Goal: Find specific page/section

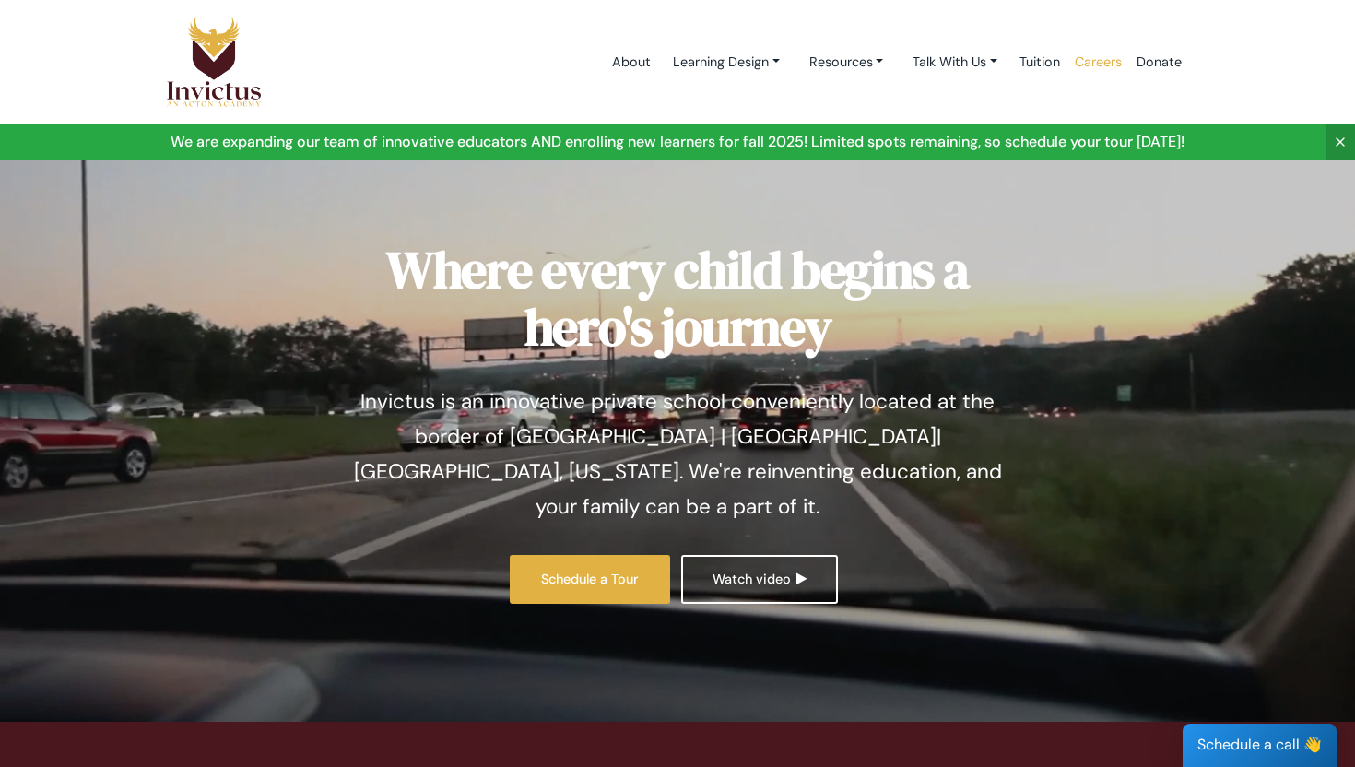
click at [1100, 69] on link "Careers" at bounding box center [1098, 62] width 62 height 78
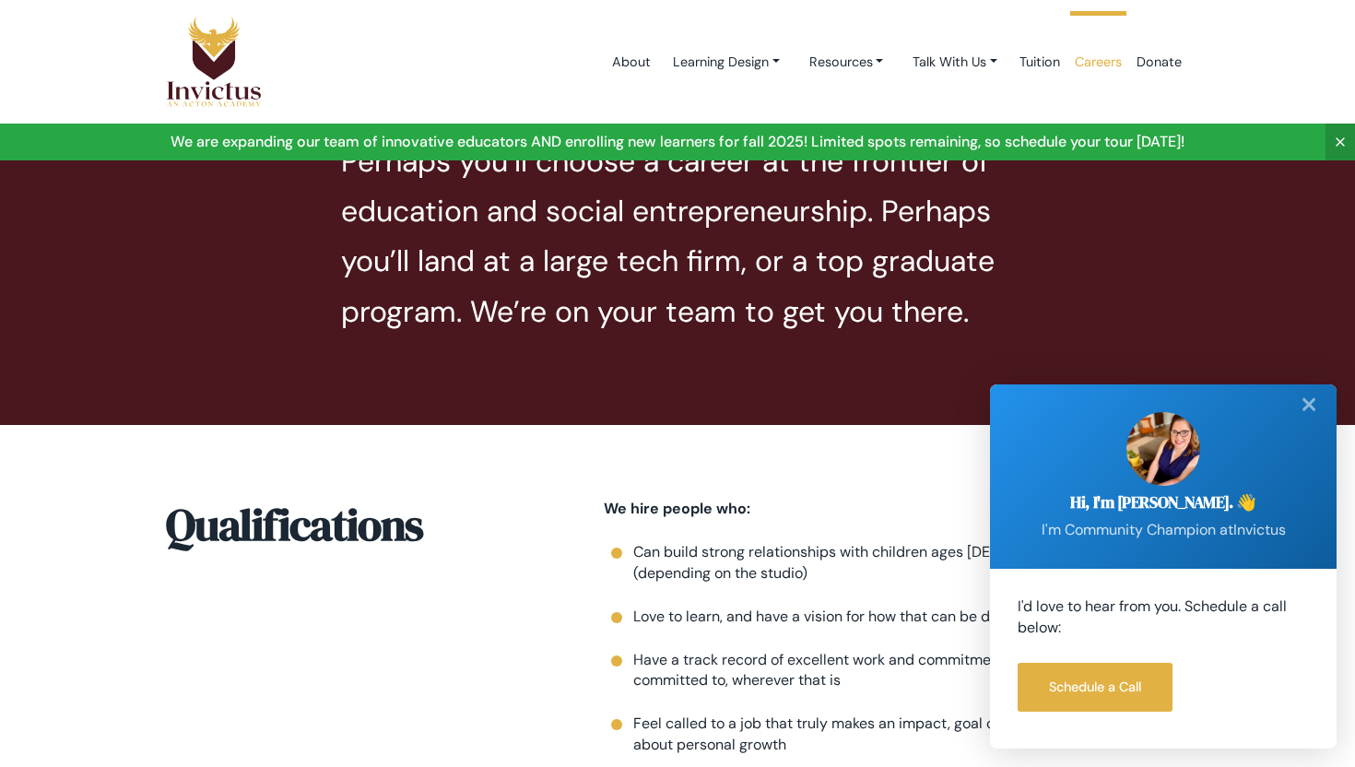
scroll to position [1832, 0]
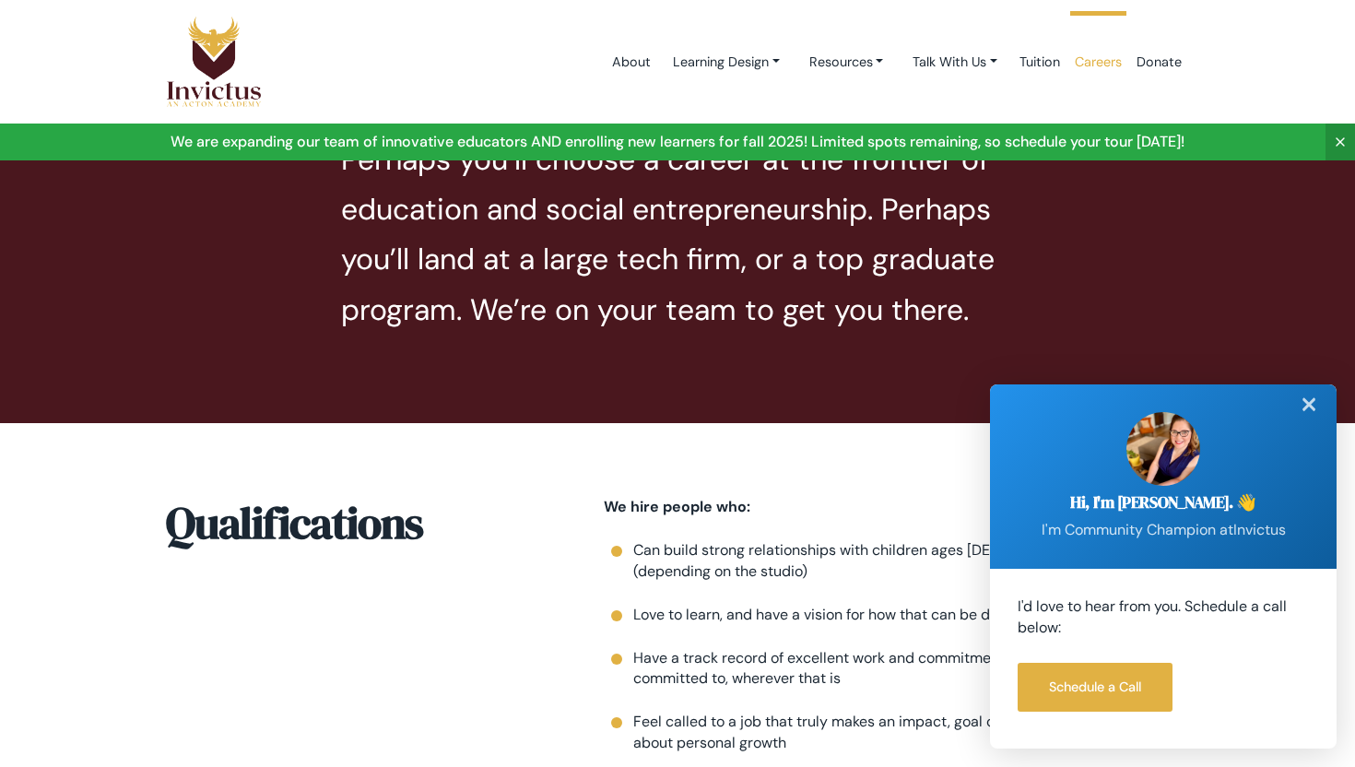
click at [1313, 405] on div "✕" at bounding box center [1308, 404] width 37 height 41
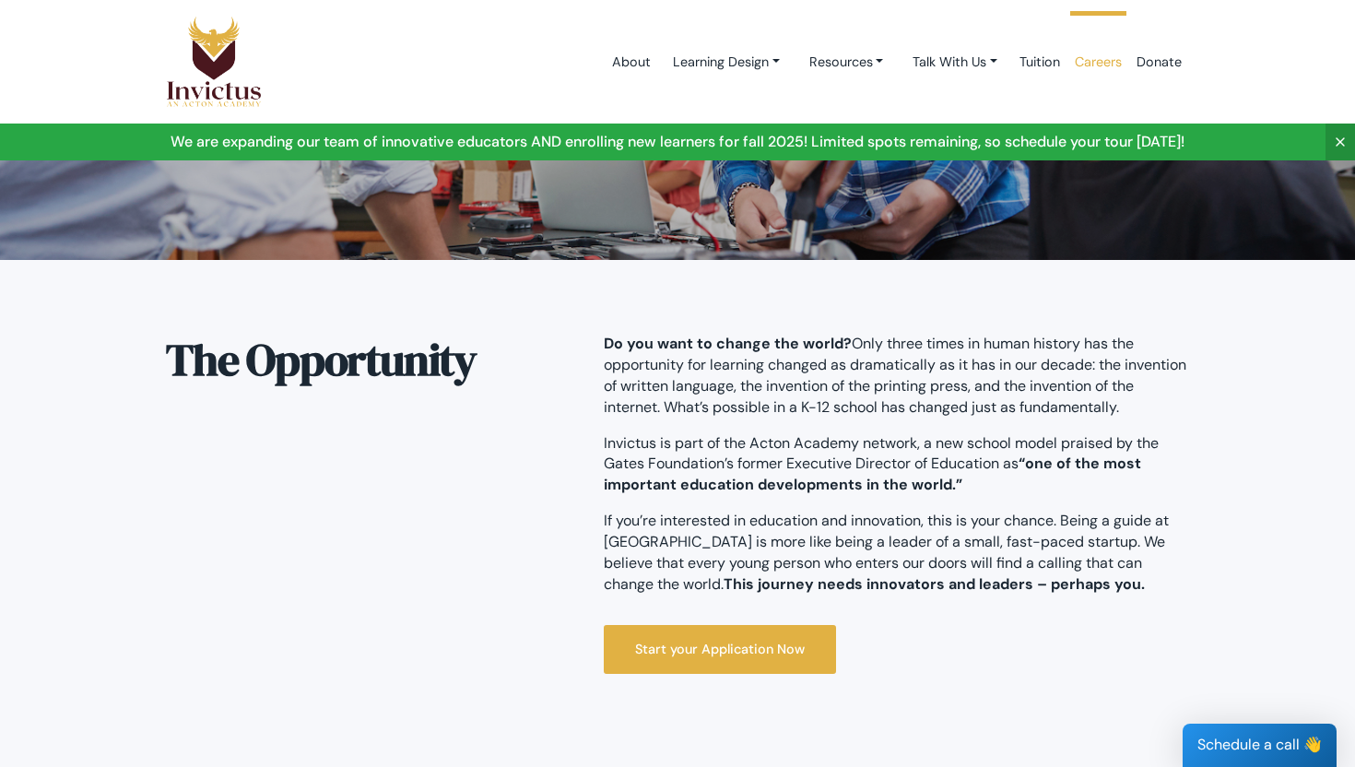
scroll to position [274, 0]
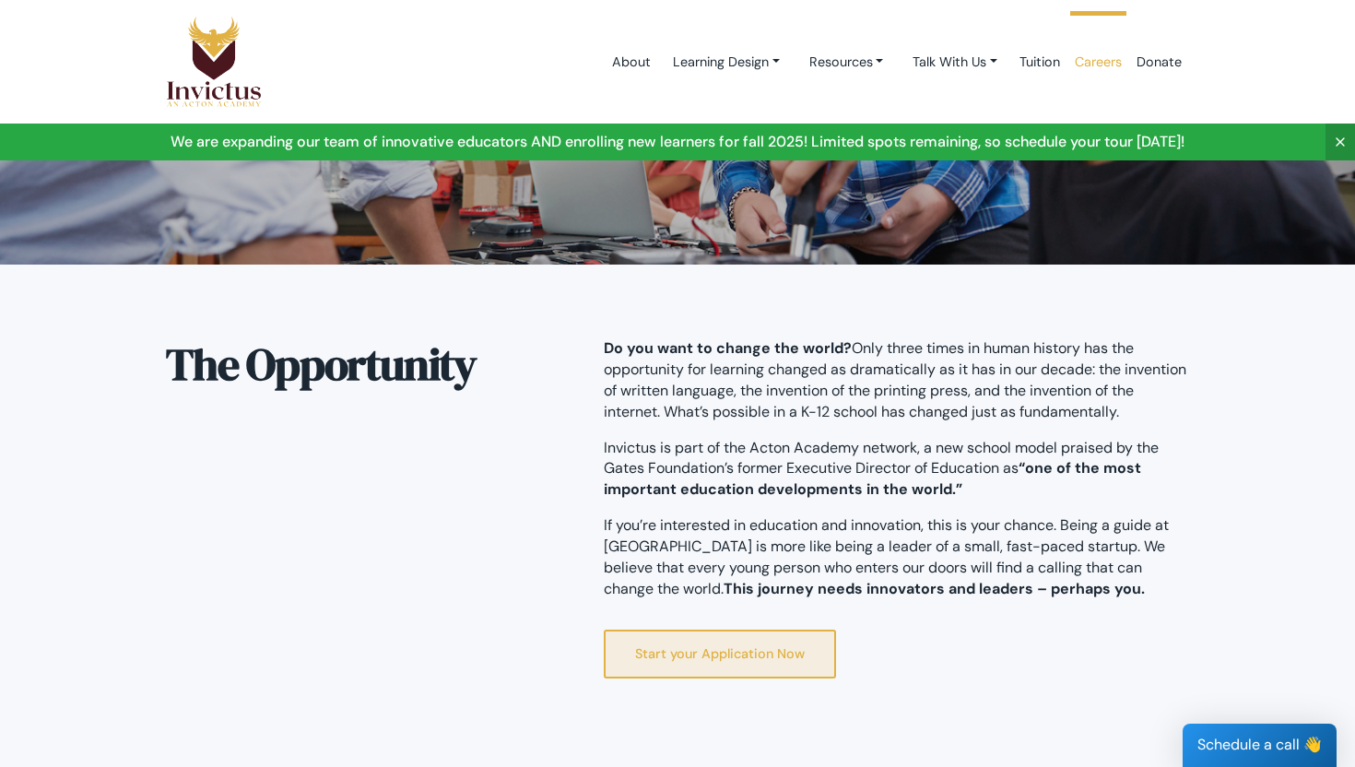
click at [776, 663] on link "Start your Application Now" at bounding box center [720, 654] width 232 height 49
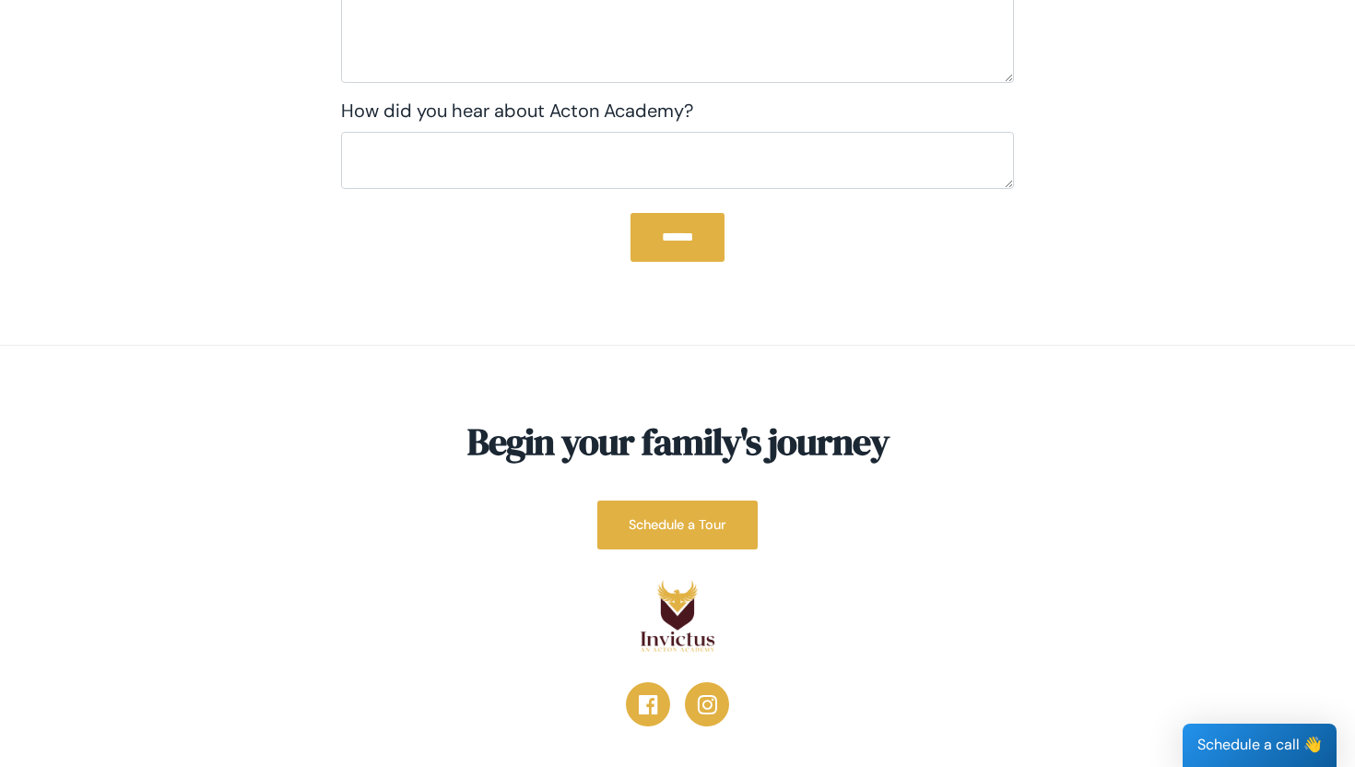
scroll to position [2765, 0]
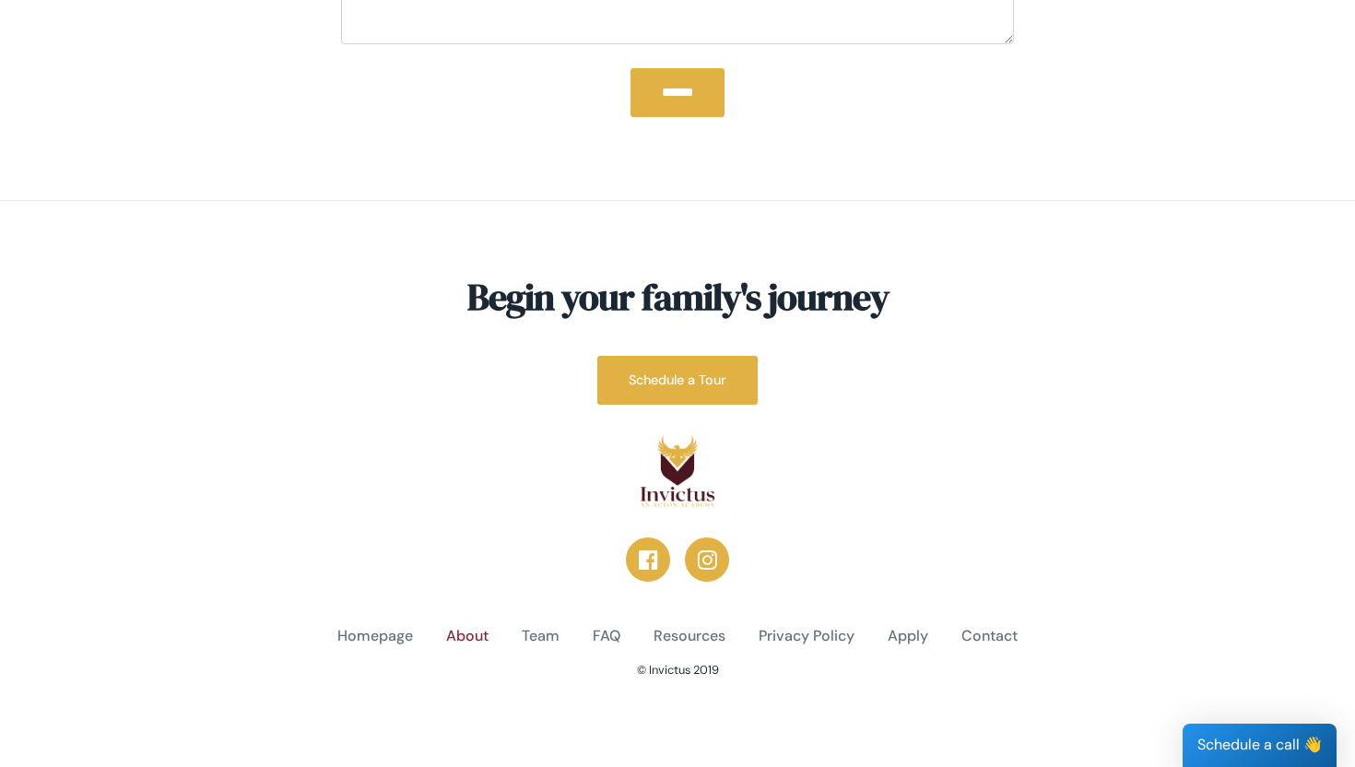
click at [477, 641] on link "About" at bounding box center [467, 636] width 42 height 21
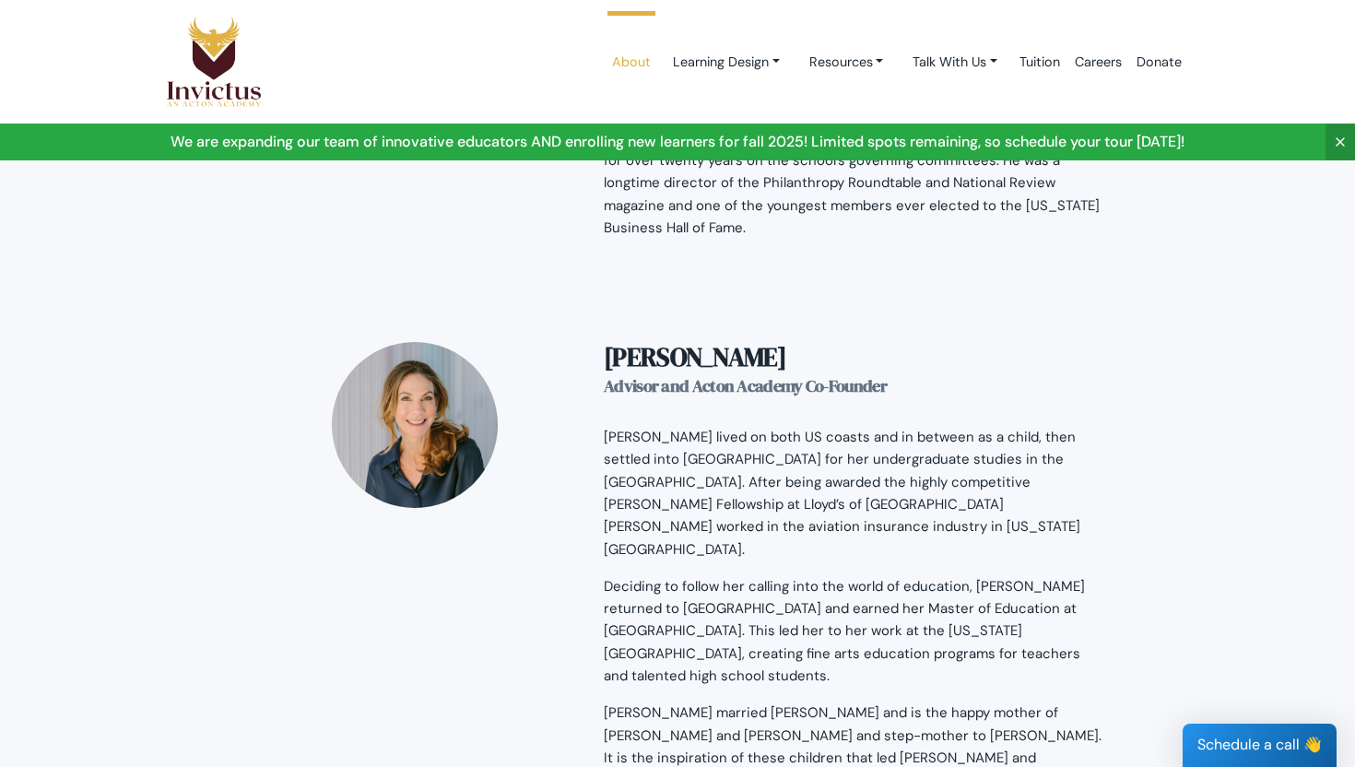
scroll to position [2915, 1]
